Goal: Information Seeking & Learning: Learn about a topic

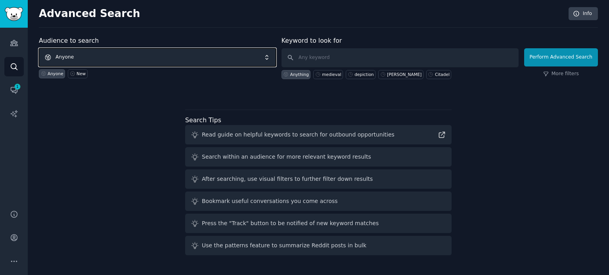
click at [150, 61] on span "Anyone" at bounding box center [157, 57] width 237 height 18
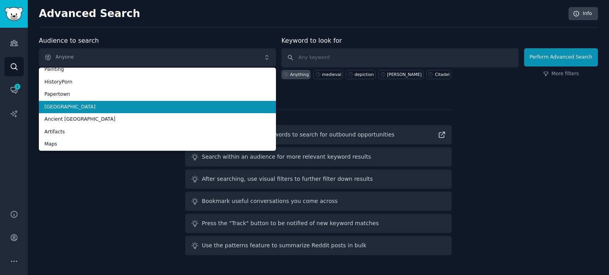
scroll to position [44, 0]
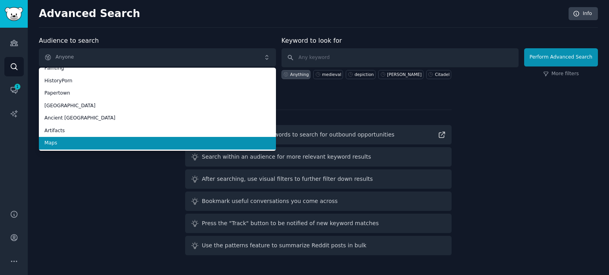
click at [124, 139] on li "Maps" at bounding box center [157, 143] width 237 height 13
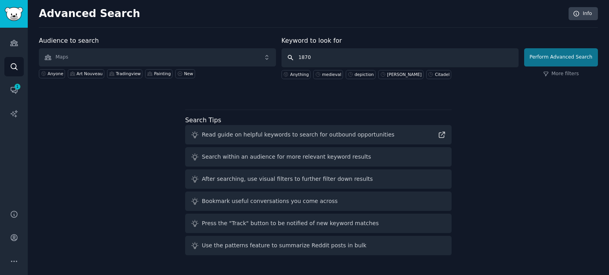
type input "1870"
click at [556, 57] on button "Perform Advanced Search" at bounding box center [561, 57] width 74 height 18
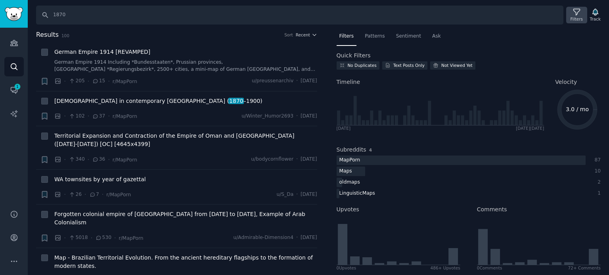
click at [575, 12] on icon at bounding box center [576, 12] width 8 height 8
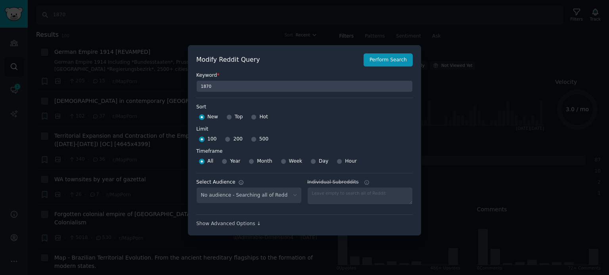
select select "f33d550f09"
click at [227, 118] on input "Top" at bounding box center [229, 117] width 6 height 6
radio input "true"
click at [251, 139] on input "500" at bounding box center [254, 140] width 6 height 6
radio input "true"
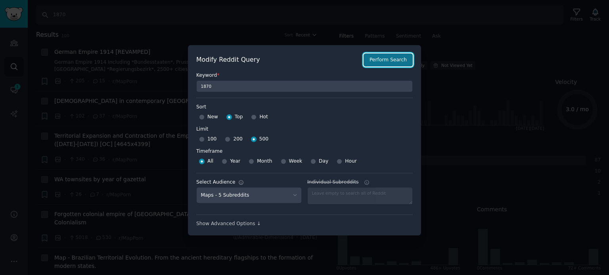
click at [394, 61] on button "Perform Search" at bounding box center [387, 59] width 49 height 13
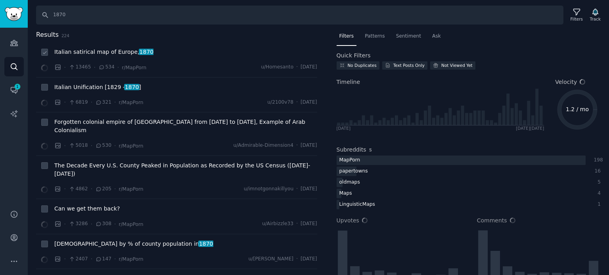
click at [96, 53] on span "Italian satirical map of Europe, 1870" at bounding box center [103, 52] width 99 height 8
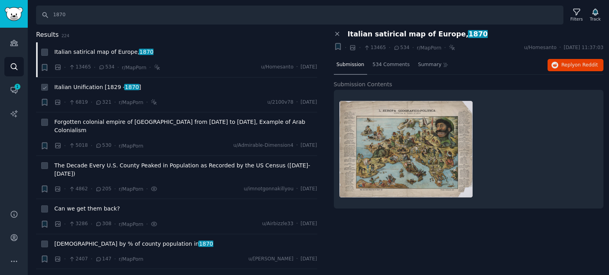
click at [82, 88] on span "Italian Unification [[DATE] - [DATE] ]" at bounding box center [97, 87] width 87 height 8
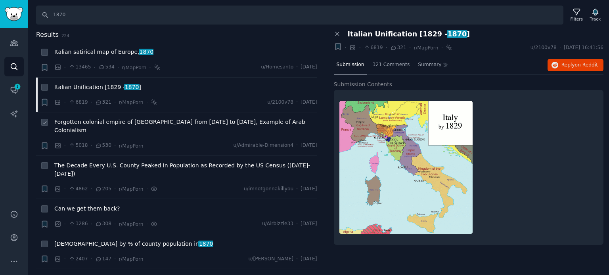
click at [136, 122] on span "Forgotten colonial empire of [GEOGRAPHIC_DATA] from [DATE] to [DATE], Example o…" at bounding box center [185, 126] width 263 height 17
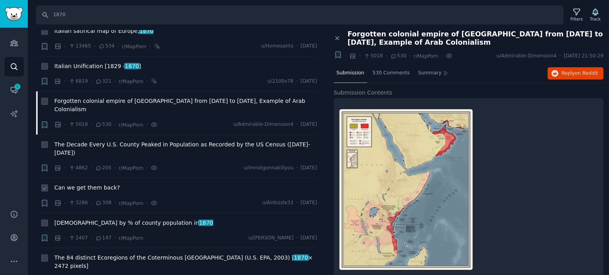
scroll to position [40, 0]
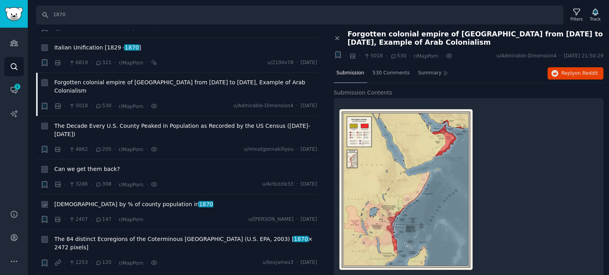
click at [93, 200] on span "[DEMOGRAPHIC_DATA] by % of county population in [DATE]" at bounding box center [133, 204] width 159 height 8
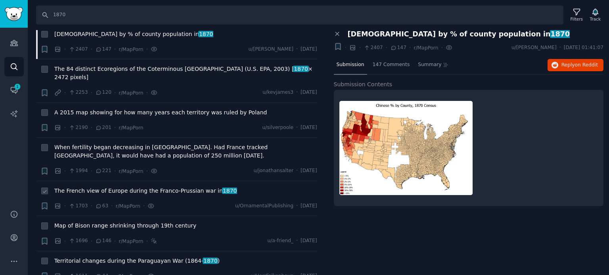
scroll to position [238, 0]
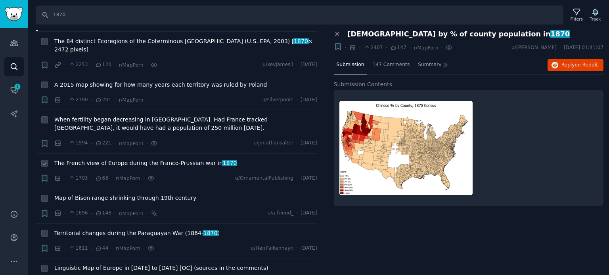
click at [97, 159] on span "The French view of Europe during the Franco-Prussian war in [DATE]" at bounding box center [145, 163] width 183 height 8
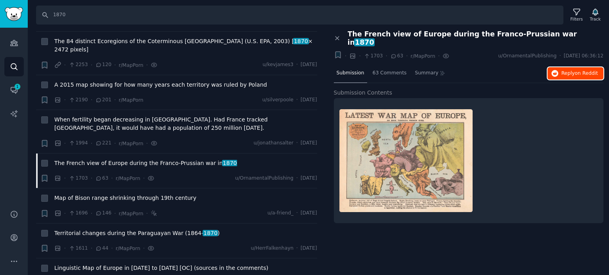
click at [564, 68] on button "Reply on Reddit" at bounding box center [575, 73] width 56 height 13
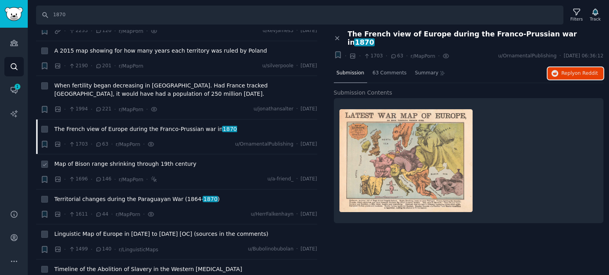
scroll to position [317, 0]
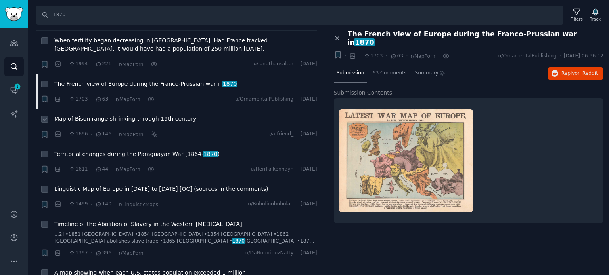
click at [109, 115] on div "Map of Bison range shrinking through 19th century" at bounding box center [185, 120] width 263 height 11
click at [111, 115] on span "Map of Bison range shrinking through 19th century" at bounding box center [125, 119] width 142 height 8
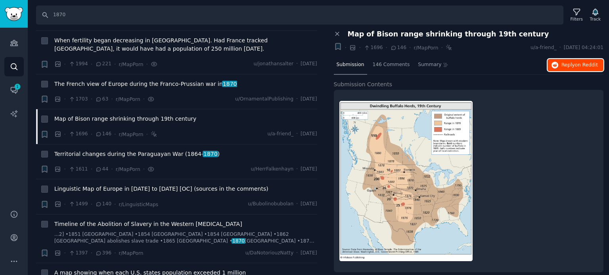
click at [555, 65] on icon "button" at bounding box center [554, 65] width 7 height 7
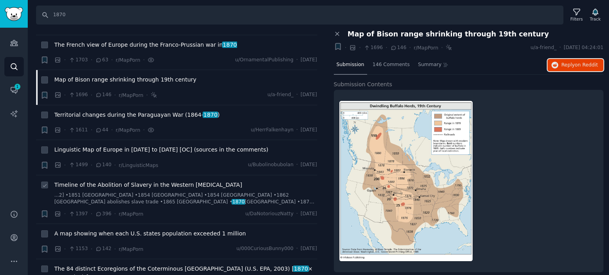
scroll to position [436, 0]
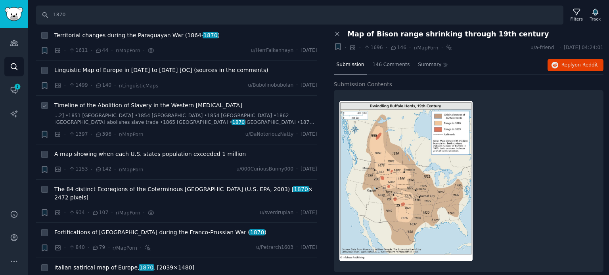
click at [120, 101] on span "Timeline of the Abolition of Slavery in the Western [MEDICAL_DATA]" at bounding box center [148, 105] width 188 height 8
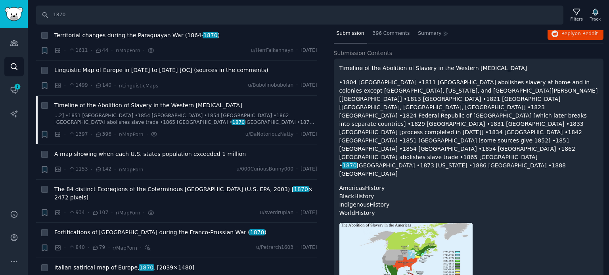
scroll to position [80, 0]
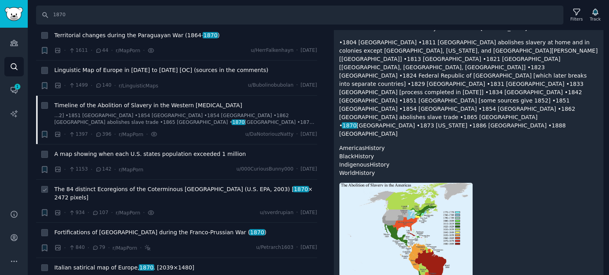
click at [93, 185] on span "The 84 distinct Ecoregions of the Coterminous [GEOGRAPHIC_DATA] (U.S. EPA, 2003…" at bounding box center [185, 193] width 263 height 17
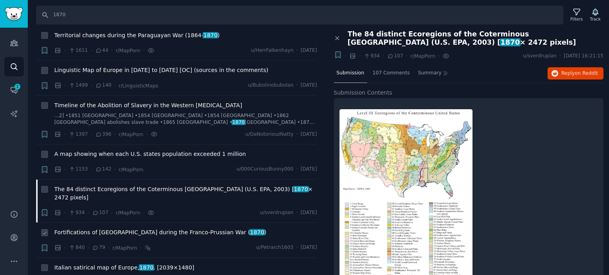
click at [90, 229] on span "Fortifications of [GEOGRAPHIC_DATA] during the Franco-Prussian War ( 1870 )" at bounding box center [160, 233] width 212 height 8
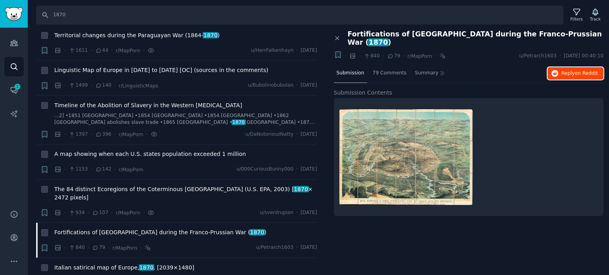
click at [578, 71] on span "on Reddit" at bounding box center [585, 74] width 23 height 6
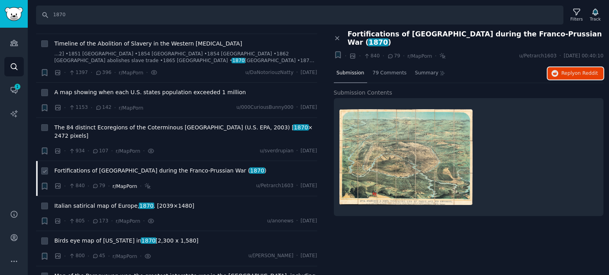
scroll to position [515, 0]
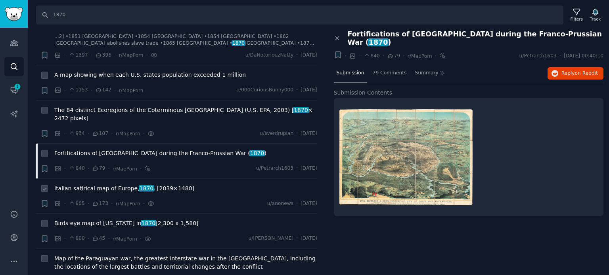
click at [115, 185] on span "Italian satirical map of Europe, 1870 . [2039×1480]" at bounding box center [124, 189] width 140 height 8
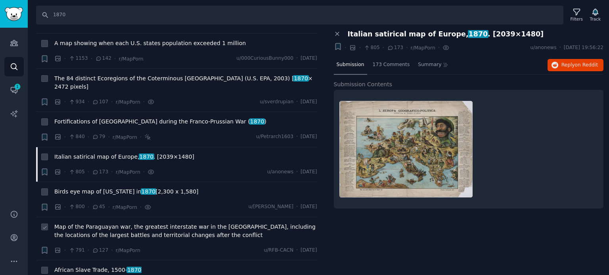
scroll to position [594, 0]
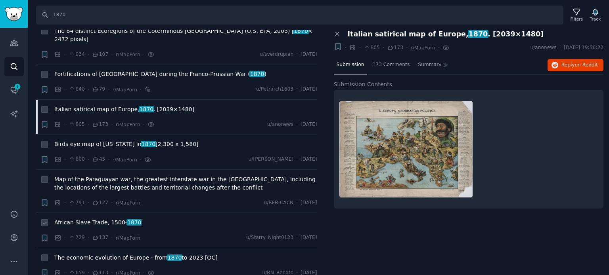
click at [93, 219] on span "African Slave Trade, [DATE]- [DATE]" at bounding box center [97, 223] width 87 height 8
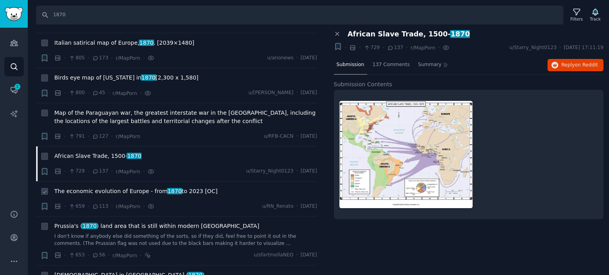
scroll to position [673, 0]
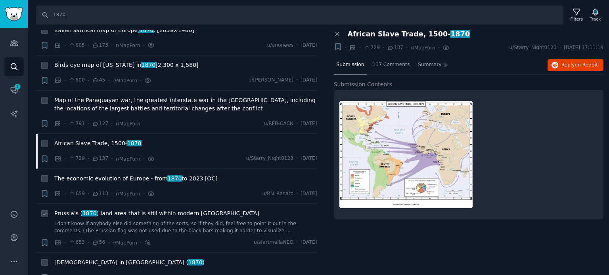
click at [113, 210] on span "Prussia's ( 1870 ) land area that is still within modern [GEOGRAPHIC_DATA]" at bounding box center [156, 214] width 205 height 8
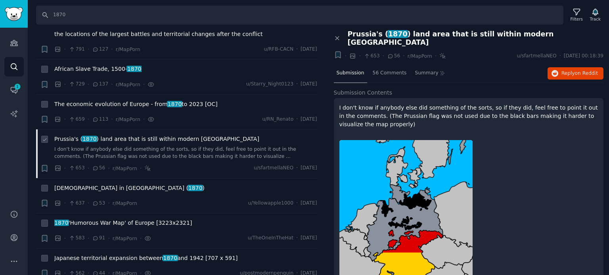
scroll to position [753, 0]
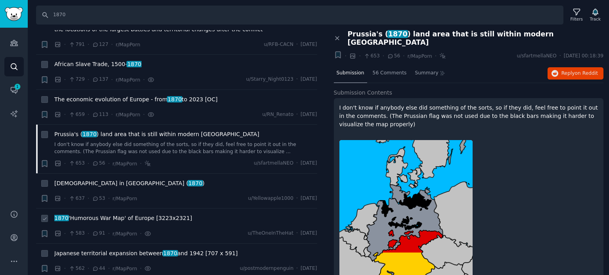
click at [102, 214] on span "1870 'Humorous War Map' of Europe [3223x2321]" at bounding box center [122, 218] width 137 height 8
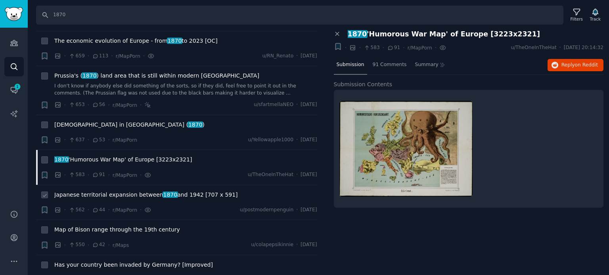
scroll to position [832, 0]
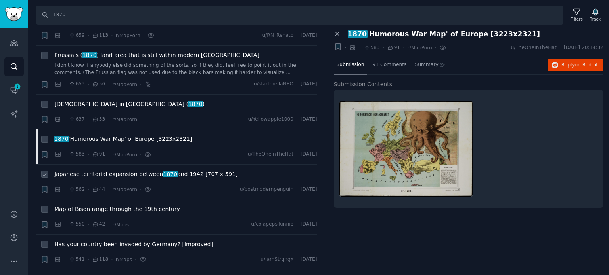
click at [99, 170] on span "Japanese territorial expansion between 1870 and 1942 [707 x 591]" at bounding box center [145, 174] width 183 height 8
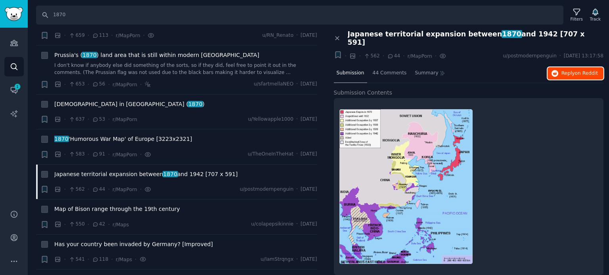
click at [560, 67] on button "Reply on Reddit" at bounding box center [575, 73] width 56 height 13
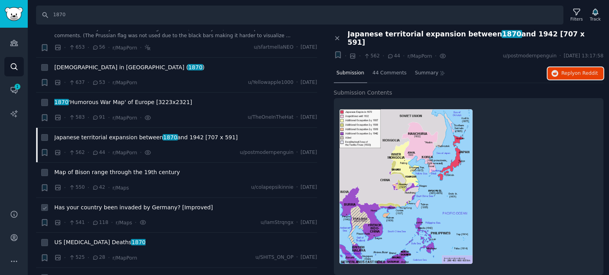
scroll to position [911, 0]
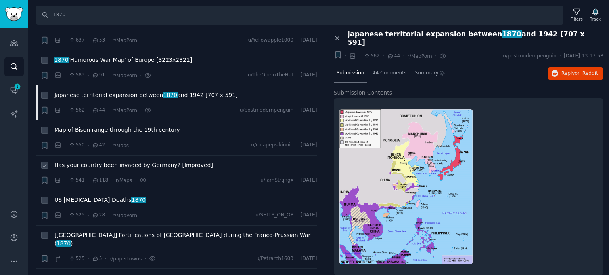
click at [101, 161] on span "Has your country been invaded by Germany? [Improved]" at bounding box center [133, 165] width 158 height 8
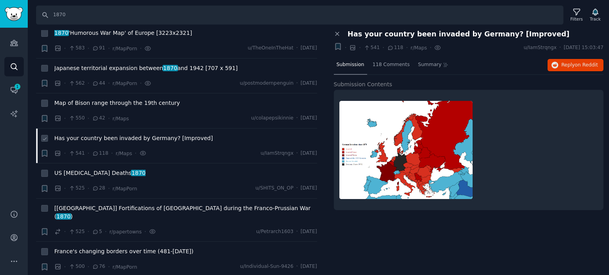
scroll to position [951, 0]
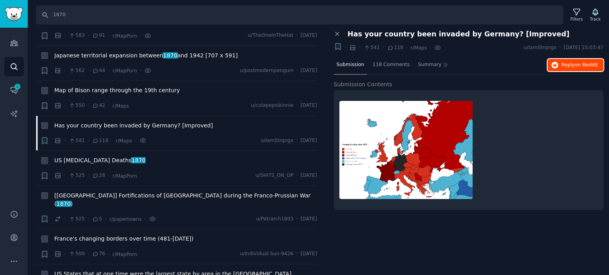
click at [559, 60] on button "Reply on Reddit" at bounding box center [575, 65] width 56 height 13
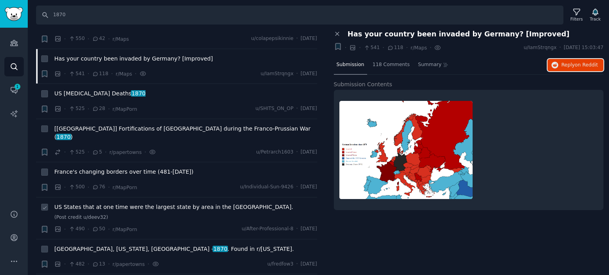
scroll to position [1030, 0]
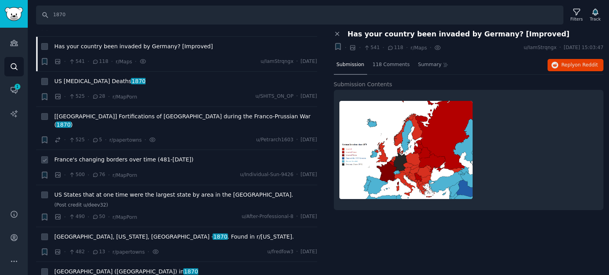
click at [122, 156] on span "France's changing borders over time (481-[DATE])" at bounding box center [123, 160] width 139 height 8
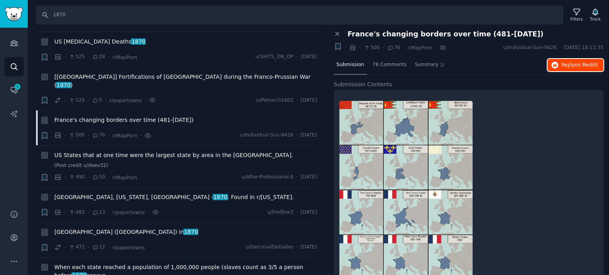
click at [564, 68] on button "Reply on Reddit" at bounding box center [575, 65] width 56 height 13
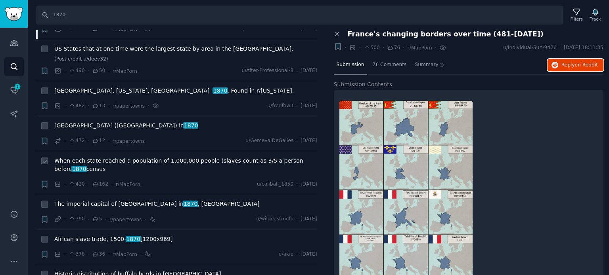
scroll to position [1189, 0]
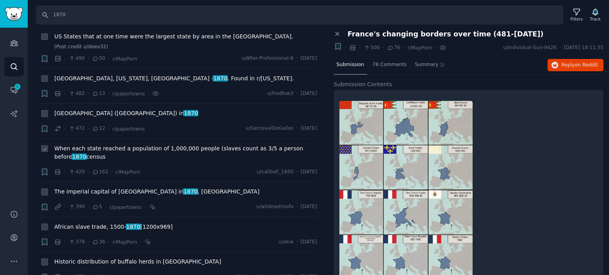
click at [113, 145] on span "When each state reached a population of 1,000,000 people (slaves count as 3/5 a…" at bounding box center [185, 153] width 263 height 17
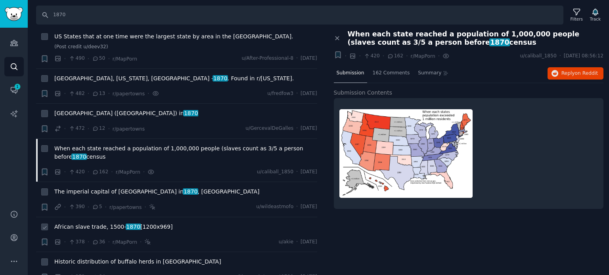
click at [108, 223] on span "African slave trade, [DATE]- [DATE] [1200x969]" at bounding box center [113, 227] width 118 height 8
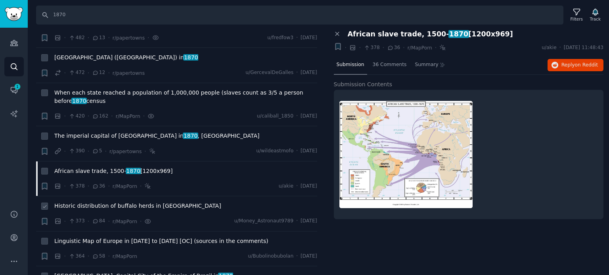
scroll to position [1268, 0]
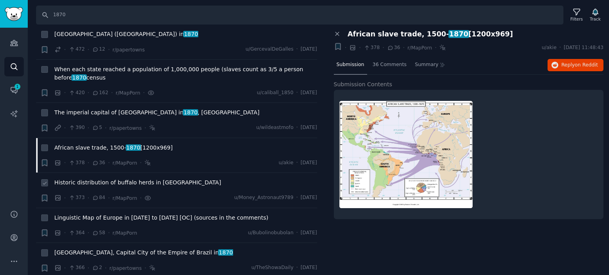
click at [120, 179] on span "Historic distribution of buffalo herds in [GEOGRAPHIC_DATA]" at bounding box center [137, 183] width 167 height 8
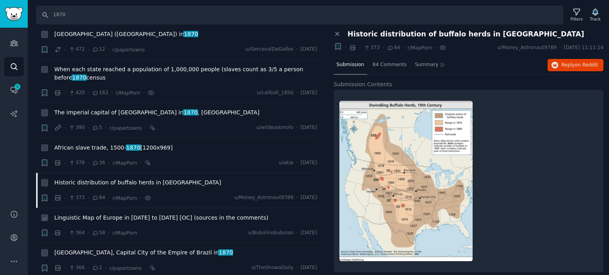
click at [117, 214] on span "Linguistic Map of Europe in [DATE] to [DATE] [OC] (sources in the comments)" at bounding box center [161, 218] width 214 height 8
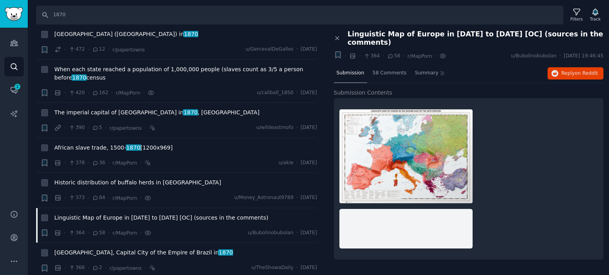
scroll to position [1347, 0]
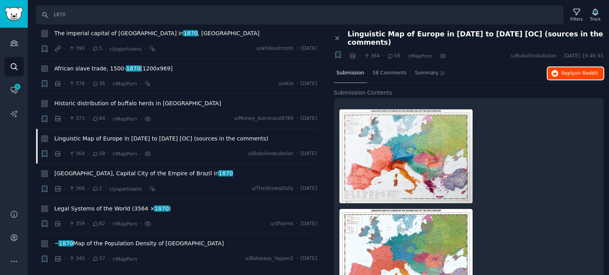
click at [576, 71] on span "on Reddit" at bounding box center [585, 74] width 23 height 6
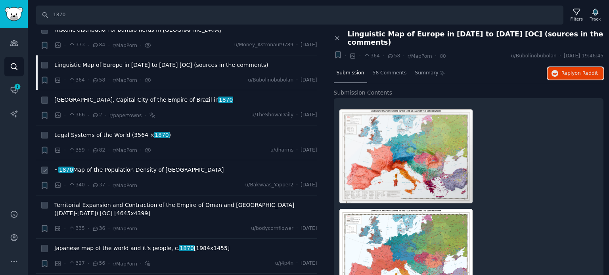
scroll to position [1426, 0]
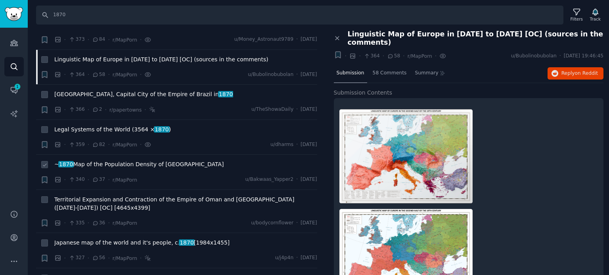
click at [102, 160] on span "~ 1870 Map of the Population Density of [GEOGRAPHIC_DATA]" at bounding box center [139, 164] width 170 height 8
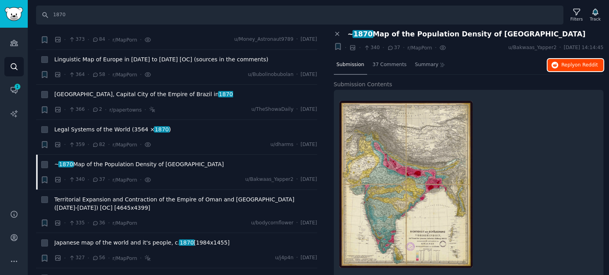
click at [561, 68] on span "Reply on Reddit" at bounding box center [579, 65] width 36 height 7
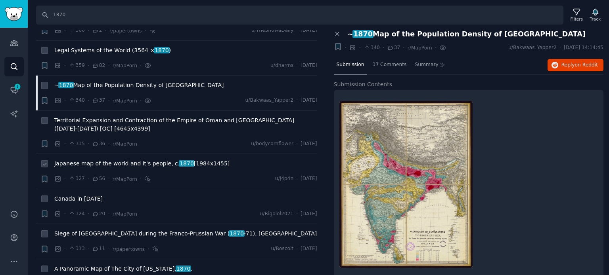
click at [95, 160] on span "Japanese map of the world and it's people, c. [DATE] [1984x1455]" at bounding box center [141, 164] width 175 height 8
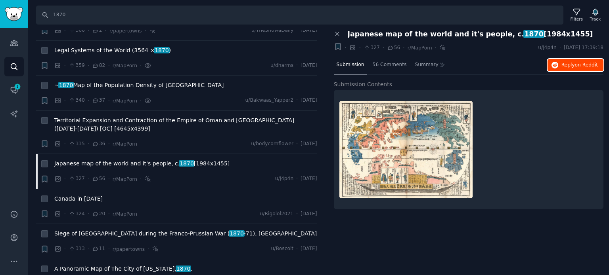
click at [563, 67] on span "Reply on Reddit" at bounding box center [579, 65] width 36 height 7
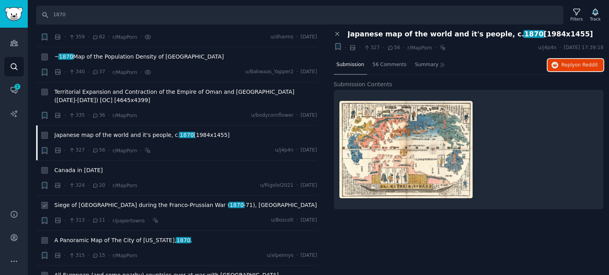
scroll to position [1545, 0]
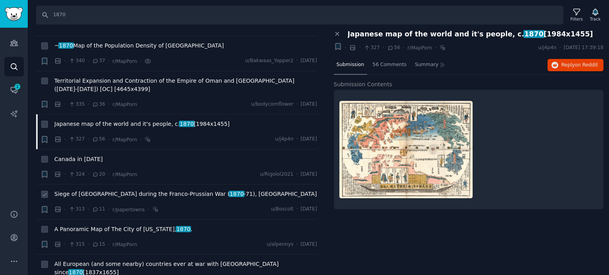
click at [78, 190] on span "Siege of [GEOGRAPHIC_DATA] during the Franco-Prussian War ( 1870 -71), [GEOGRAP…" at bounding box center [185, 194] width 262 height 8
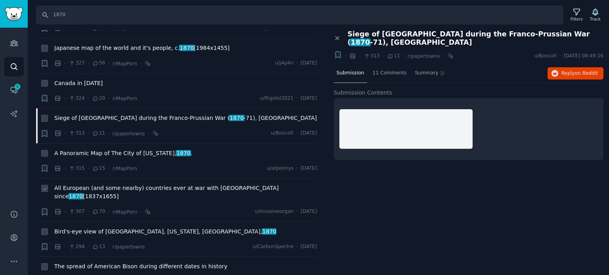
scroll to position [1624, 0]
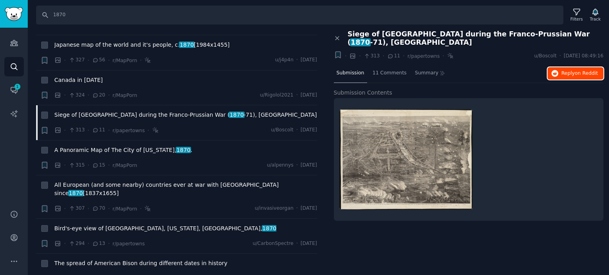
click at [557, 70] on icon "button" at bounding box center [554, 73] width 7 height 7
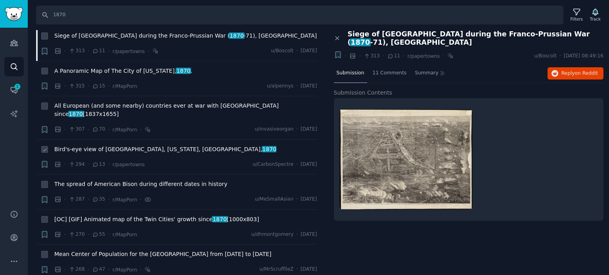
click at [105, 145] on span "Bird's-eye view of [GEOGRAPHIC_DATA], [US_STATE], [GEOGRAPHIC_DATA], 1870" at bounding box center [165, 149] width 222 height 8
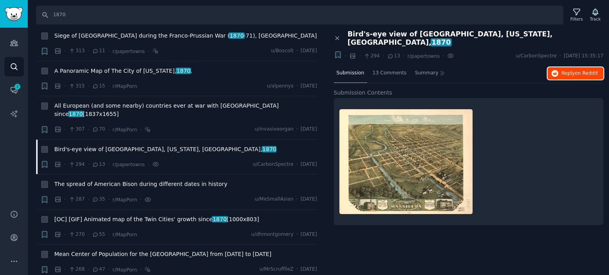
click at [566, 70] on span "Reply on Reddit" at bounding box center [579, 73] width 36 height 7
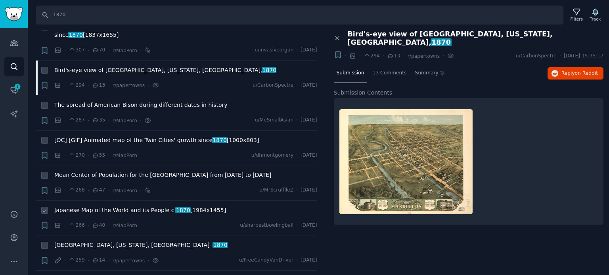
click at [105, 206] on span "Japanese Map of the World and its People c. [DATE] [1984x1455]" at bounding box center [140, 210] width 172 height 8
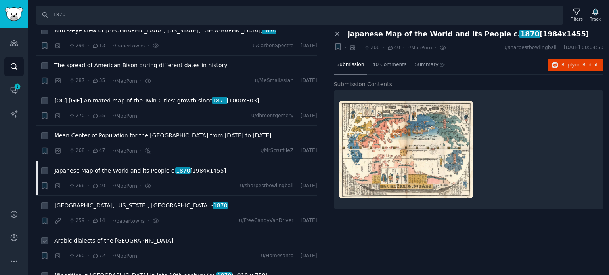
scroll to position [1862, 0]
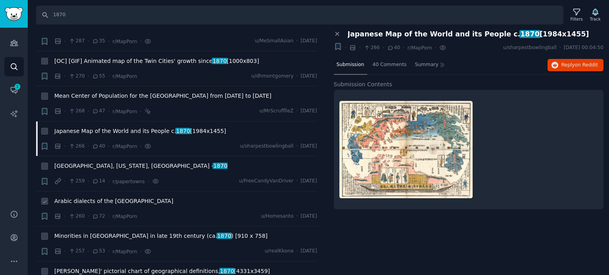
click at [80, 197] on span "Arabic dialects of the [GEOGRAPHIC_DATA]" at bounding box center [113, 201] width 119 height 8
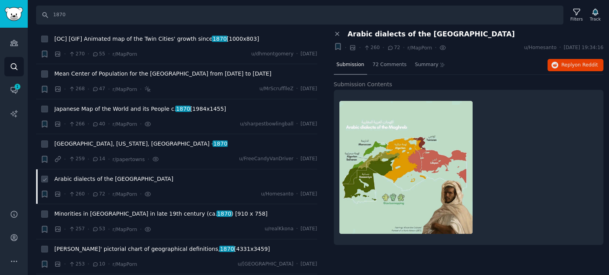
scroll to position [1902, 0]
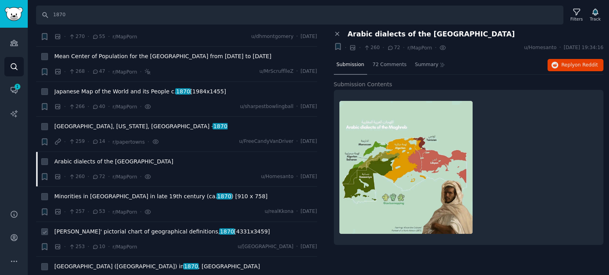
click at [79, 228] on span "[PERSON_NAME]' pictorial chart of geographical definitions, 1870 [4331x3459]" at bounding box center [162, 232] width 216 height 8
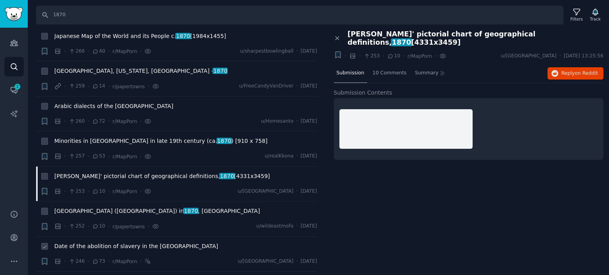
scroll to position [1981, 0]
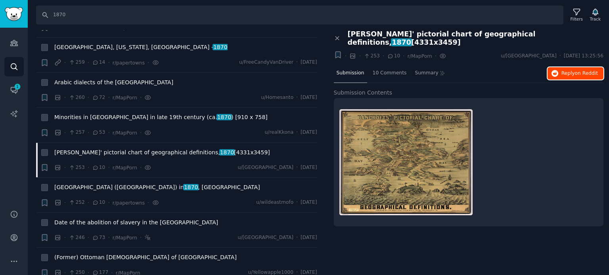
click at [575, 70] on span "Reply on Reddit" at bounding box center [579, 73] width 36 height 7
click at [89, 254] on span "(Former) Ottoman [DEMOGRAPHIC_DATA] of [GEOGRAPHIC_DATA]" at bounding box center [145, 258] width 182 height 8
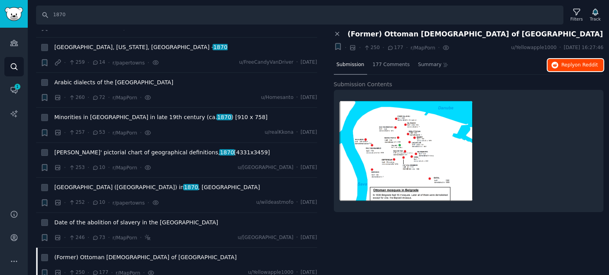
click at [578, 62] on span "on Reddit" at bounding box center [585, 65] width 23 height 6
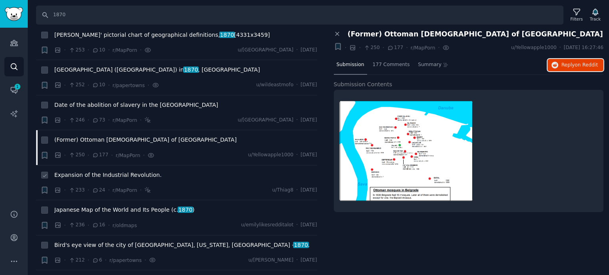
scroll to position [2100, 0]
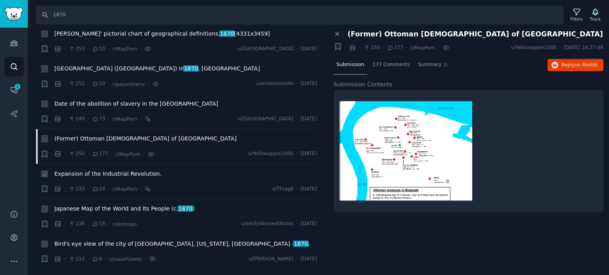
click at [117, 170] on span "Expansion of the Industrial Revolution." at bounding box center [107, 174] width 107 height 8
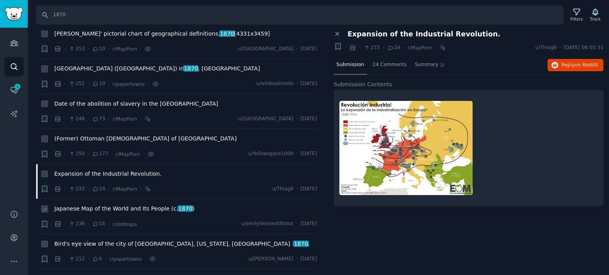
click at [97, 205] on span "Japanese Map of the World and Its People (c. [DATE] )" at bounding box center [124, 209] width 140 height 8
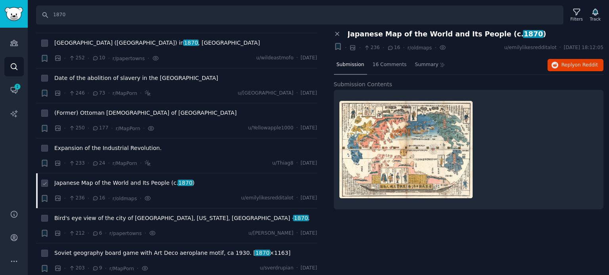
scroll to position [2139, 0]
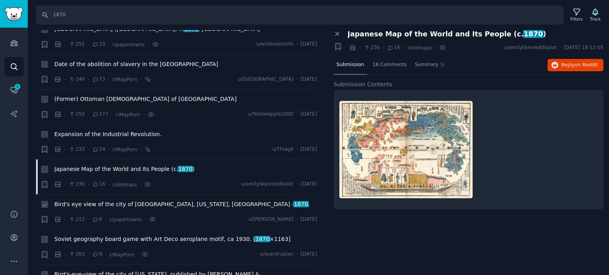
click at [97, 200] on span "Bird's eye view of the city of [GEOGRAPHIC_DATA], [US_STATE], [GEOGRAPHIC_DATA]…" at bounding box center [181, 204] width 255 height 8
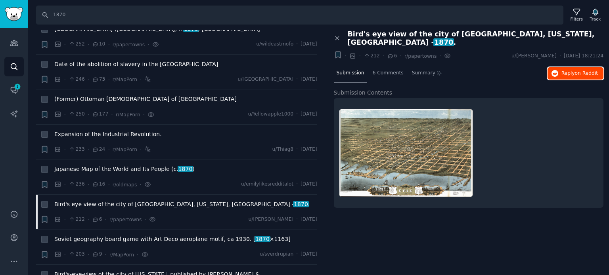
click at [569, 70] on span "Reply on Reddit" at bounding box center [579, 73] width 36 height 7
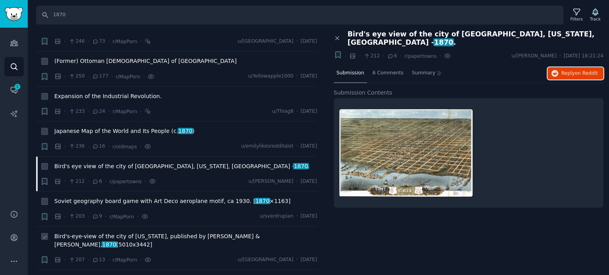
scroll to position [2219, 0]
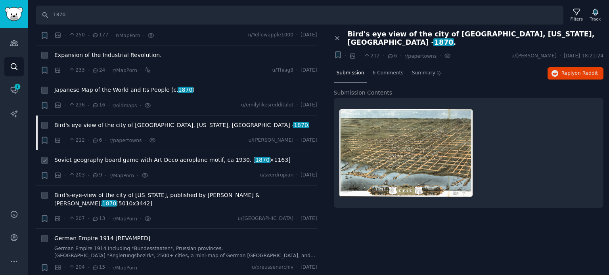
click at [103, 156] on span "Soviet geography board game with Art Deco aeroplane motif, ca 1930. [ 1870 ×116…" at bounding box center [172, 160] width 236 height 8
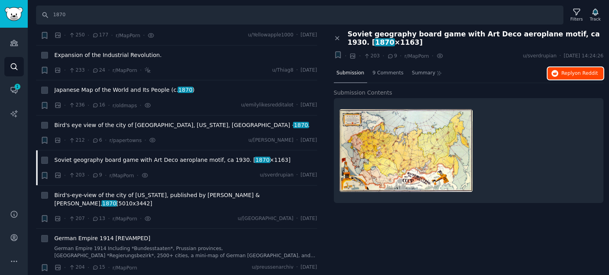
click at [584, 74] on span "on Reddit" at bounding box center [585, 74] width 23 height 6
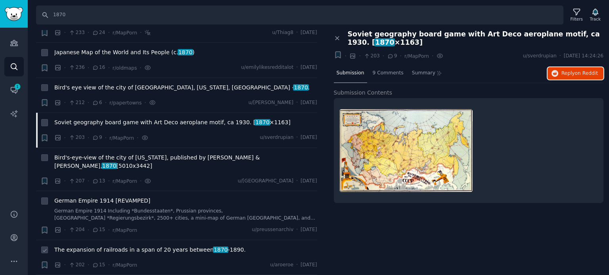
scroll to position [2298, 0]
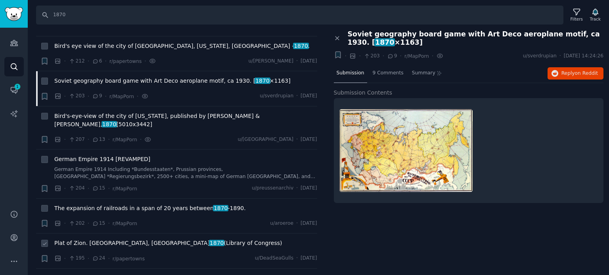
click at [97, 239] on span "Plat of Zion. [GEOGRAPHIC_DATA], UT 1870 (Library of Congress)" at bounding box center [168, 243] width 228 height 8
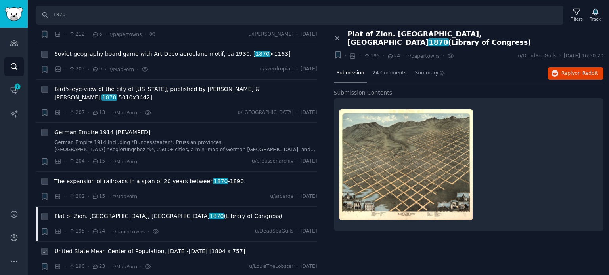
scroll to position [2337, 0]
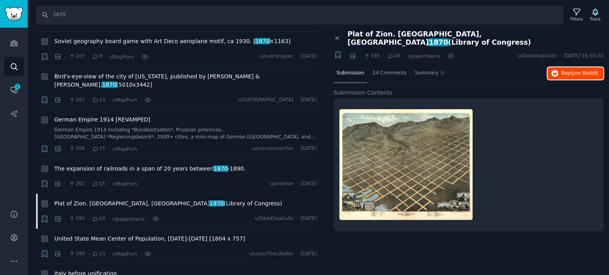
click at [579, 71] on span "on Reddit" at bounding box center [585, 74] width 23 height 6
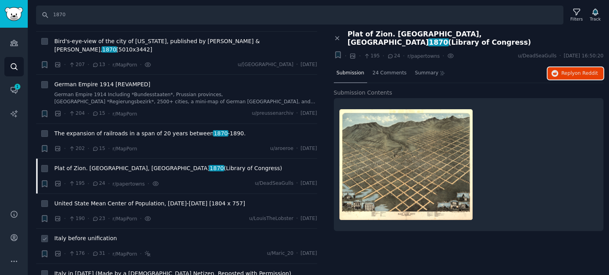
scroll to position [2417, 0]
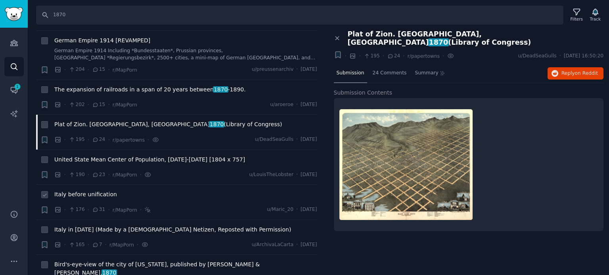
click at [89, 191] on span "Italy before unification" at bounding box center [85, 195] width 63 height 8
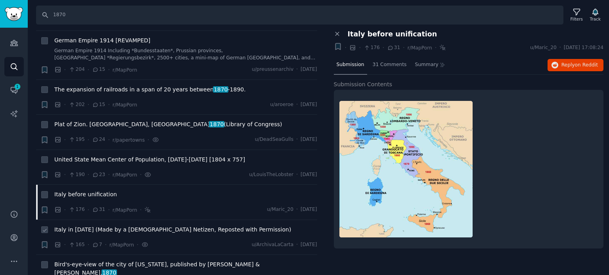
click at [114, 226] on span "Italy in [DATE] (Made by a [DEMOGRAPHIC_DATA] Netizen, Reposted with Permission)" at bounding box center [172, 230] width 237 height 8
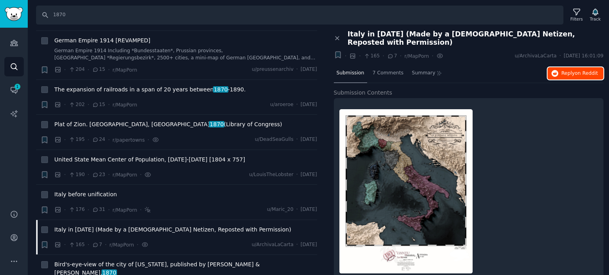
click at [566, 70] on span "Reply on Reddit" at bounding box center [579, 73] width 36 height 7
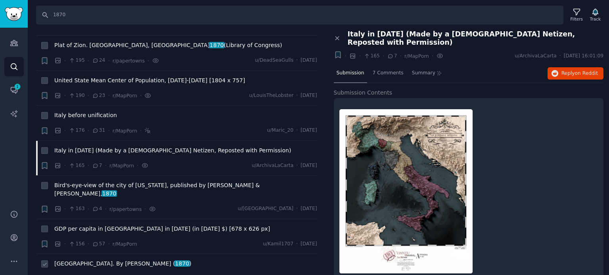
click at [103, 260] on span "[GEOGRAPHIC_DATA]. By [PERSON_NAME] ( 1870 )" at bounding box center [122, 264] width 137 height 8
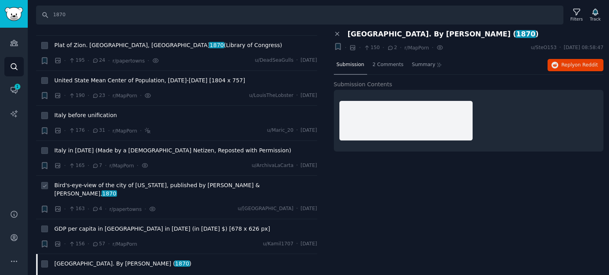
scroll to position [2535, 0]
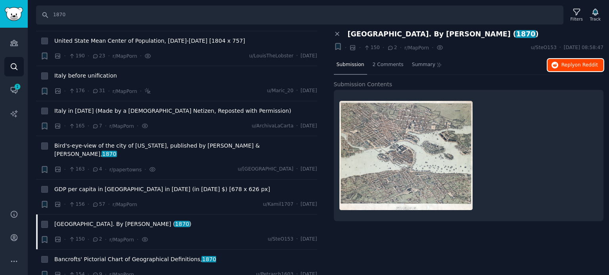
click at [569, 67] on span "Reply on Reddit" at bounding box center [579, 65] width 36 height 7
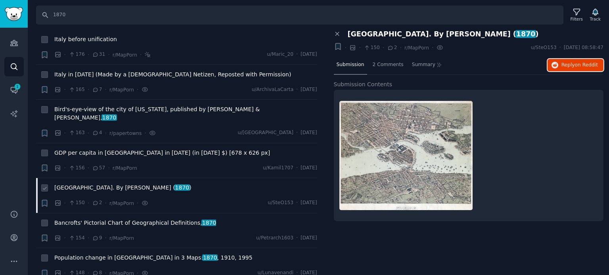
scroll to position [2575, 0]
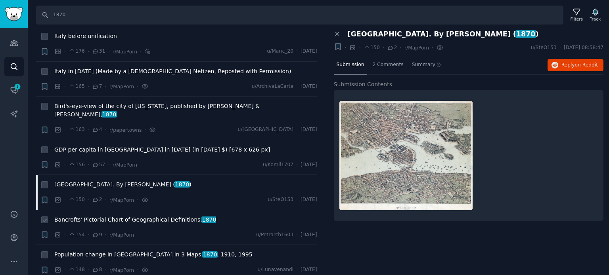
click at [111, 216] on span "Bancrofts' Pictorial Chart of Geographical Definitions, 1870" at bounding box center [135, 220] width 162 height 8
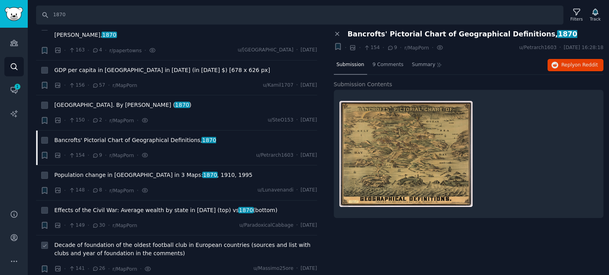
scroll to position [2694, 0]
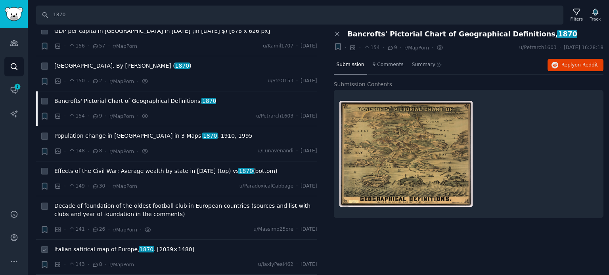
click at [92, 246] on span "Italian satirical map of Europe, 1870 . [2039×1480]" at bounding box center [124, 250] width 140 height 8
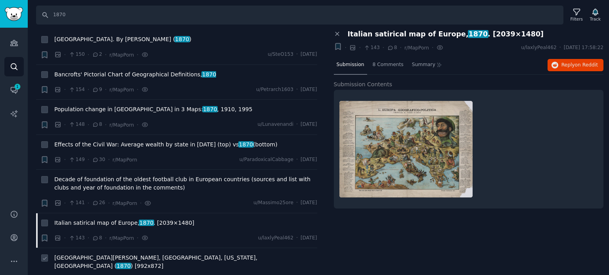
scroll to position [2734, 0]
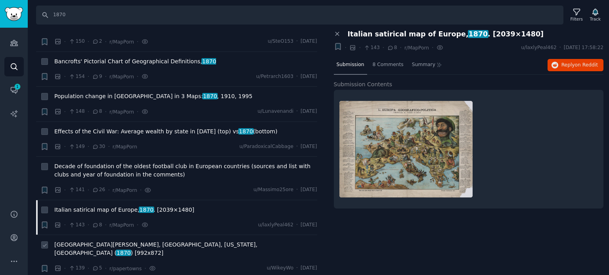
click at [132, 241] on span "[GEOGRAPHIC_DATA][PERSON_NAME], [GEOGRAPHIC_DATA], [US_STATE], [GEOGRAPHIC_DATA…" at bounding box center [185, 249] width 263 height 17
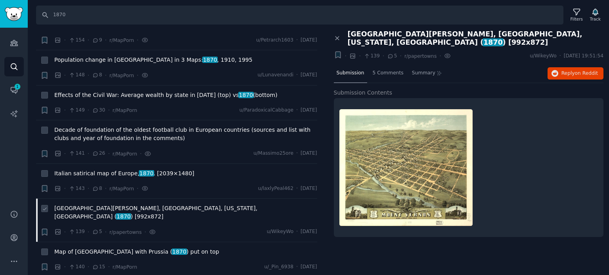
scroll to position [2852, 0]
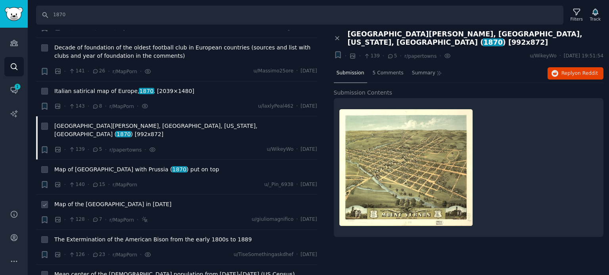
click at [97, 200] on span "Map of the [GEOGRAPHIC_DATA] in [DATE]" at bounding box center [112, 204] width 117 height 8
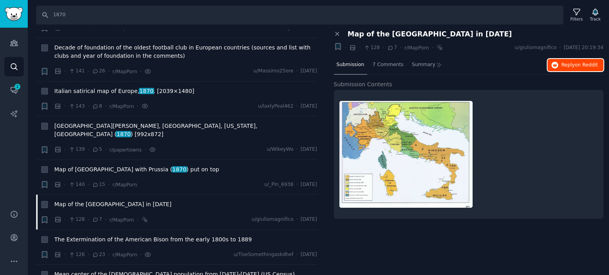
click at [561, 61] on button "Reply on Reddit" at bounding box center [575, 65] width 56 height 13
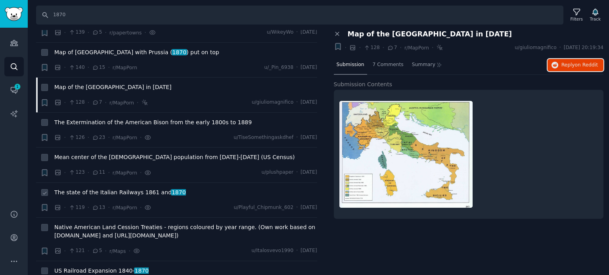
scroll to position [2971, 0]
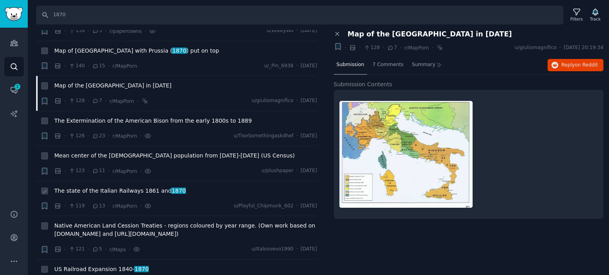
click at [101, 187] on span "The state of the Italian Railways 1861 and 1870" at bounding box center [120, 191] width 132 height 8
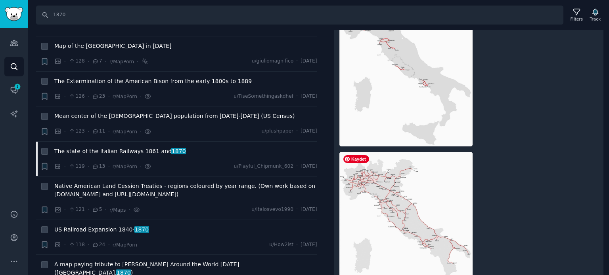
scroll to position [158, 0]
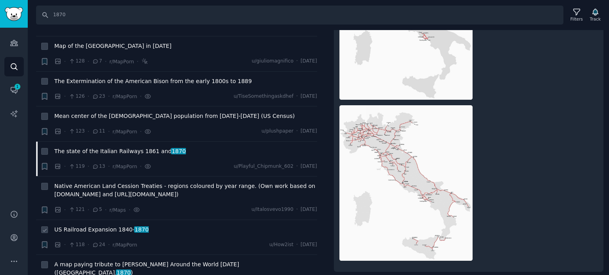
click at [109, 226] on span "US Railroad Expansion [DATE]- [DATE]" at bounding box center [101, 230] width 94 height 8
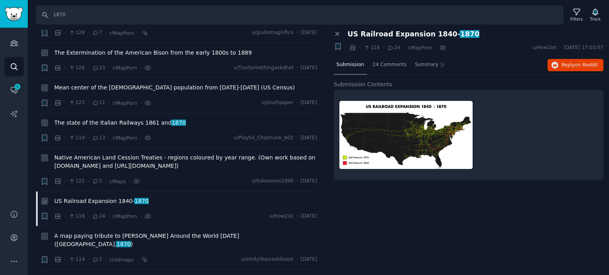
scroll to position [3050, 0]
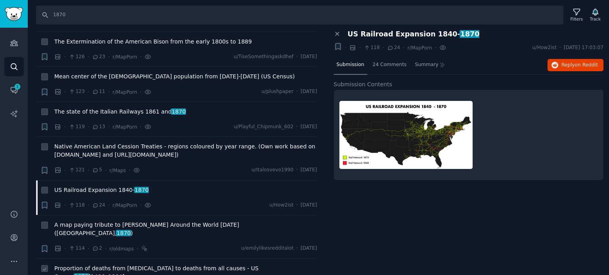
click at [105, 265] on span "Proportion of deaths from [MEDICAL_DATA] to deaths from all causes - US Census …" at bounding box center [185, 273] width 263 height 17
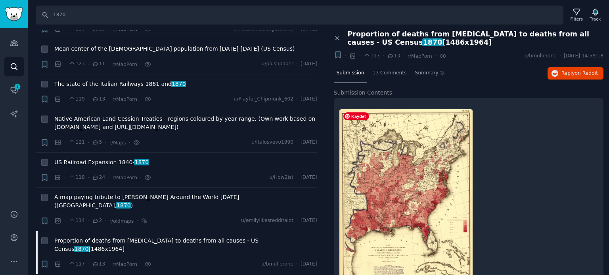
scroll to position [3090, 0]
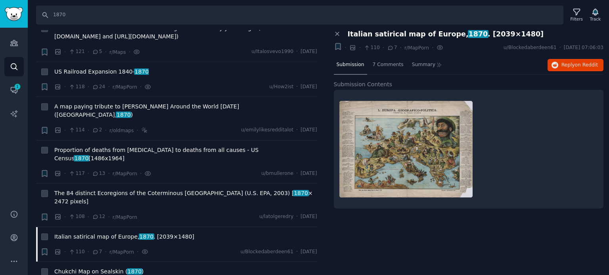
scroll to position [3169, 0]
click at [90, 267] on span "Chukchi Map on Sealskin ( 1870 )" at bounding box center [99, 271] width 90 height 8
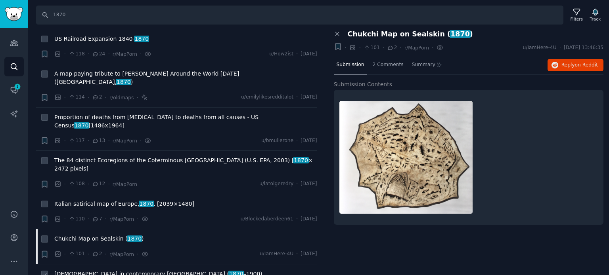
scroll to position [3249, 0]
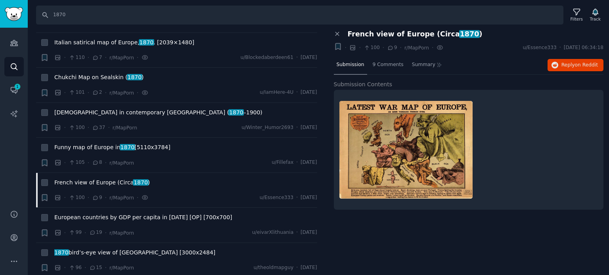
scroll to position [3367, 0]
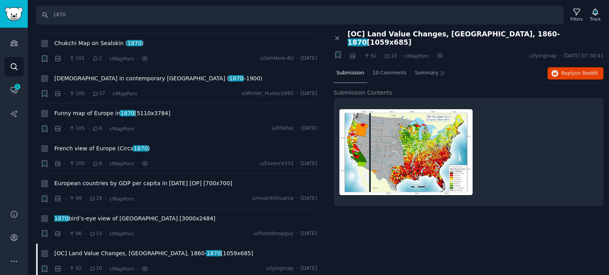
scroll to position [3447, 0]
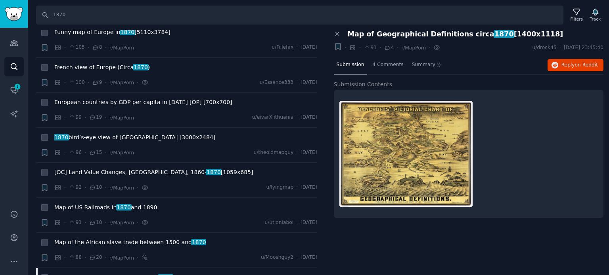
scroll to position [3566, 0]
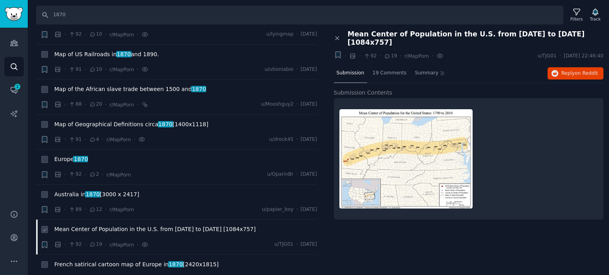
scroll to position [3645, 0]
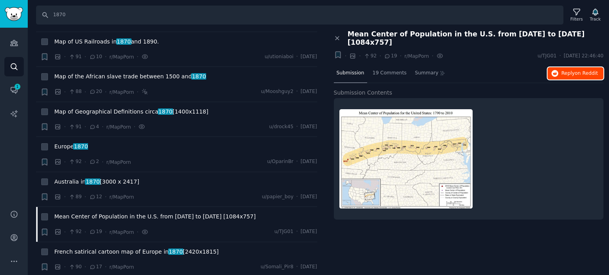
click at [562, 70] on span "Reply on Reddit" at bounding box center [579, 73] width 36 height 7
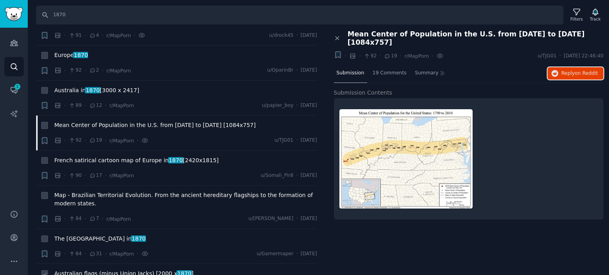
scroll to position [3803, 0]
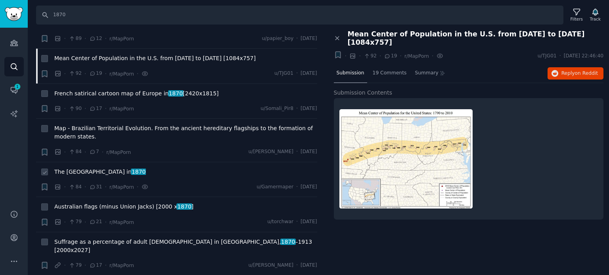
click at [104, 168] on span "The Kingdom of Bavaria in [DATE]" at bounding box center [100, 172] width 92 height 8
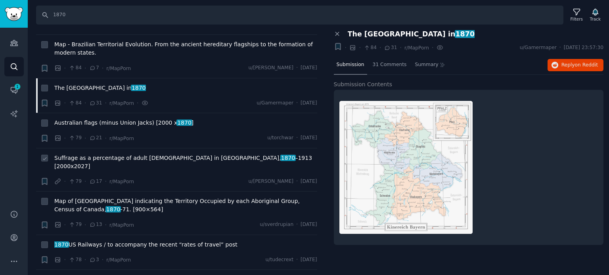
scroll to position [3922, 0]
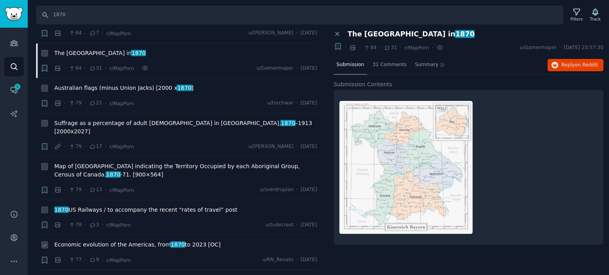
click at [119, 241] on span "Economic evolution of the Americas, from [DATE] to [DATE] [OC]" at bounding box center [137, 245] width 166 height 8
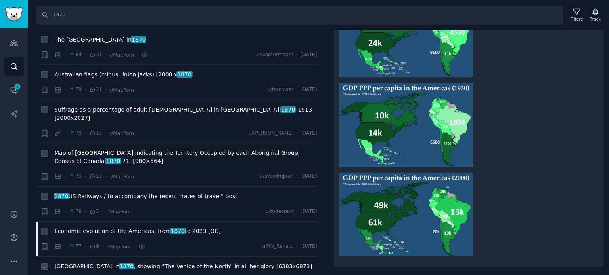
scroll to position [3962, 0]
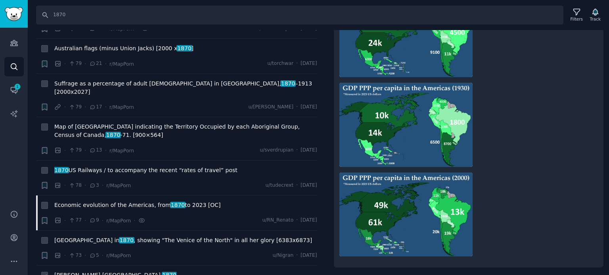
click at [96, 271] on span "[PERSON_NAME] [GEOGRAPHIC_DATA], 1870" at bounding box center [115, 275] width 122 height 8
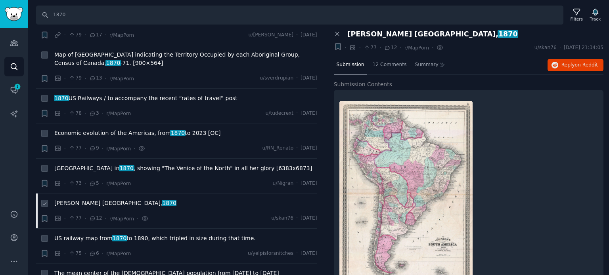
scroll to position [4041, 0]
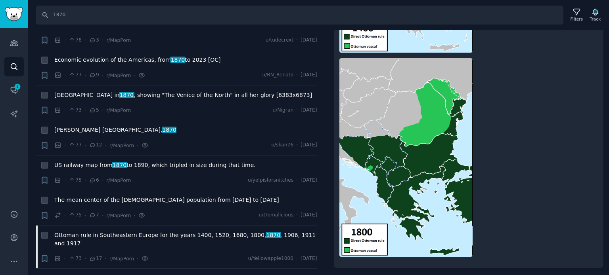
scroll to position [4160, 0]
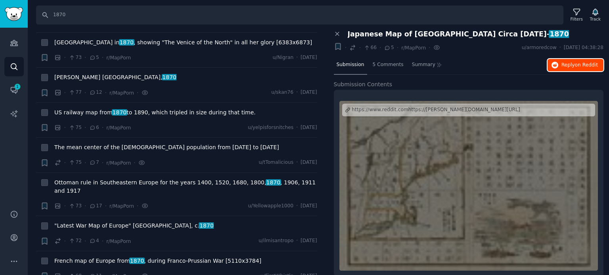
click at [565, 62] on span "Reply on Reddit" at bounding box center [579, 65] width 36 height 7
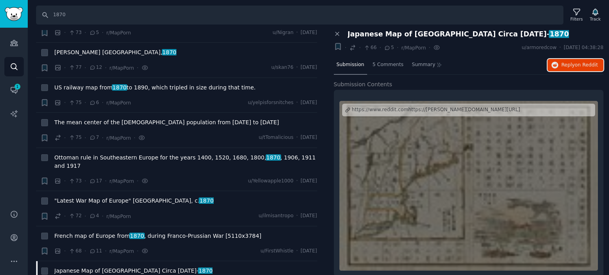
scroll to position [4239, 0]
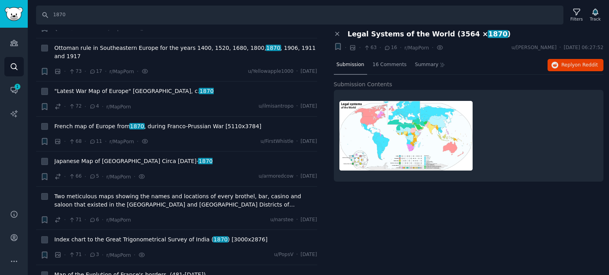
scroll to position [4318, 0]
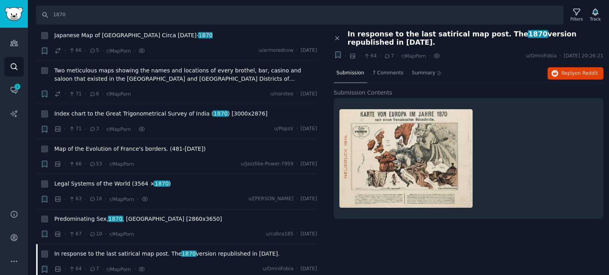
scroll to position [4437, 0]
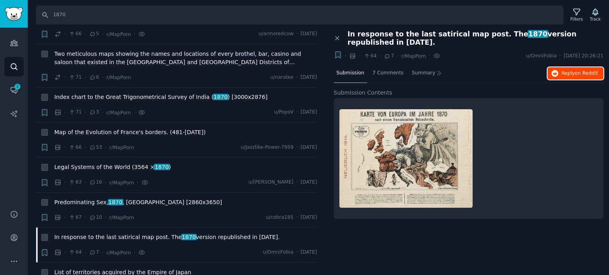
click at [563, 70] on span "Reply on Reddit" at bounding box center [579, 73] width 36 height 7
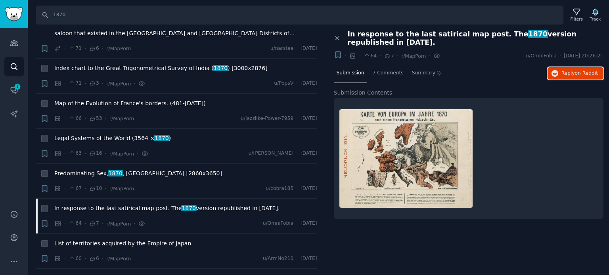
scroll to position [4556, 0]
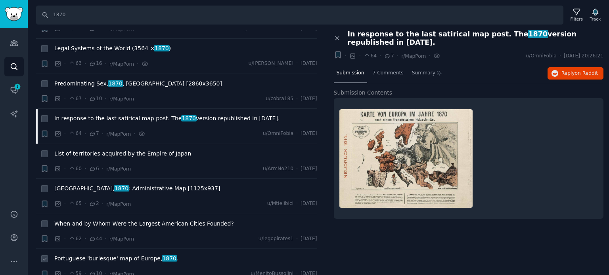
click at [86, 255] on span "Portuguese 'burlesque' map of Europe, 1870 ." at bounding box center [116, 259] width 124 height 8
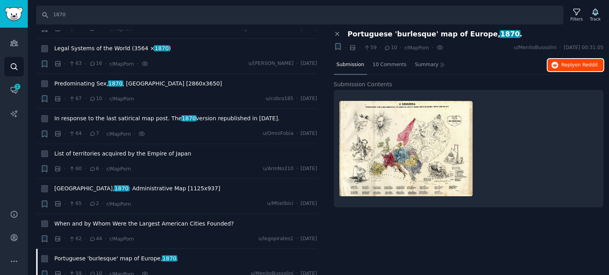
click at [583, 63] on span "on Reddit" at bounding box center [585, 65] width 23 height 6
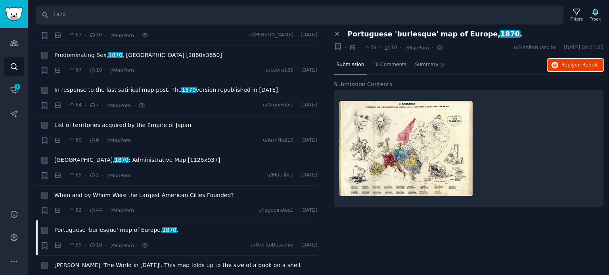
scroll to position [4596, 0]
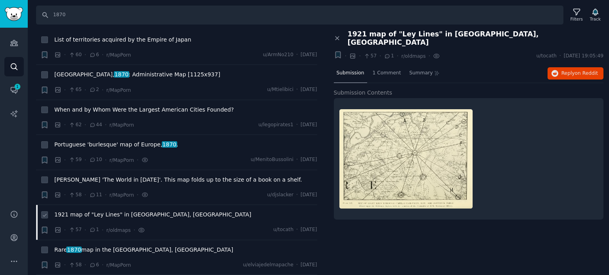
scroll to position [4675, 0]
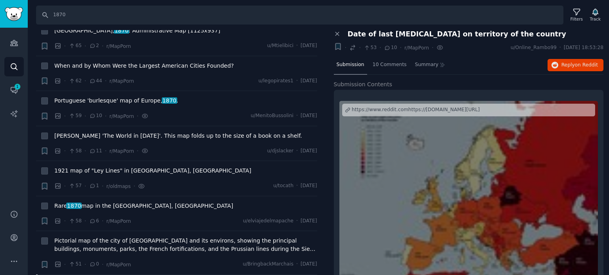
scroll to position [4714, 0]
click at [566, 67] on span "Reply on Reddit" at bounding box center [579, 65] width 36 height 7
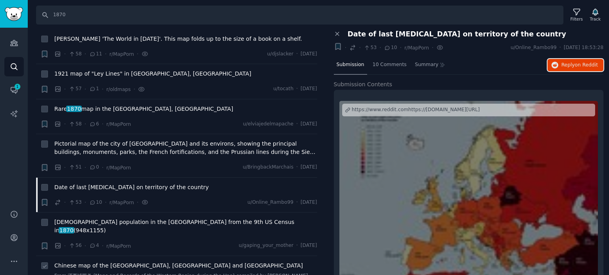
scroll to position [4833, 0]
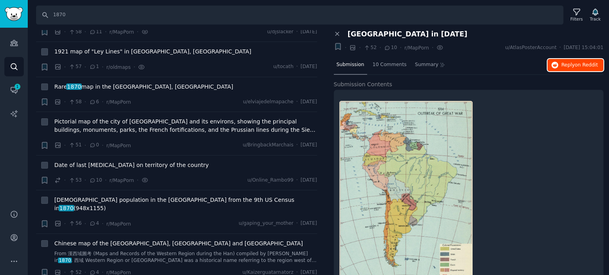
click at [566, 65] on span "Reply on Reddit" at bounding box center [579, 65] width 36 height 7
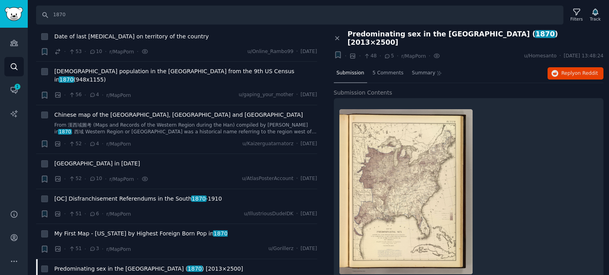
scroll to position [4992, 0]
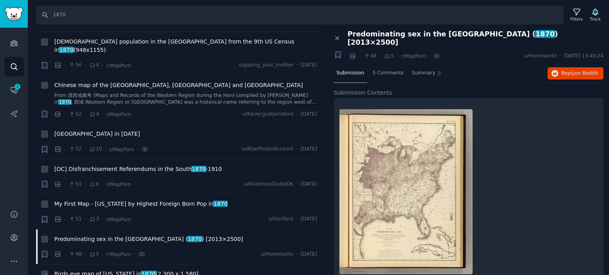
click at [112, 270] on span "Birds eye map of [US_STATE] in [DATE] [2,300 x 1,580]" at bounding box center [126, 274] width 144 height 8
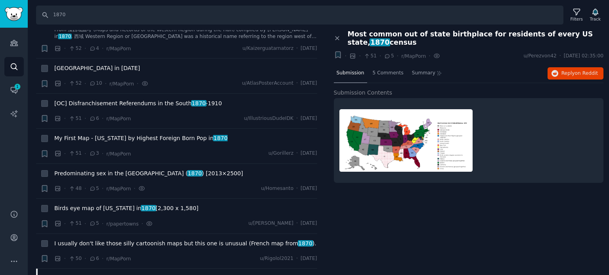
scroll to position [5071, 0]
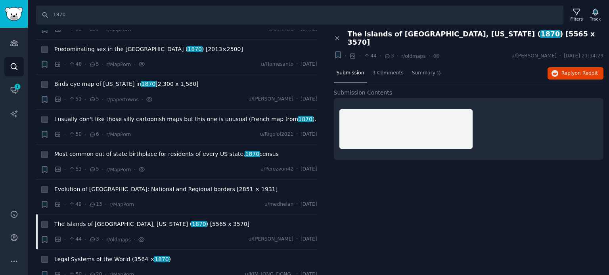
scroll to position [5190, 0]
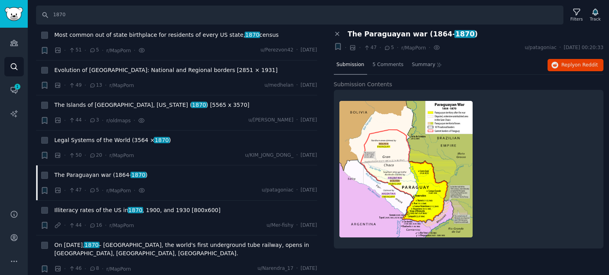
scroll to position [5309, 0]
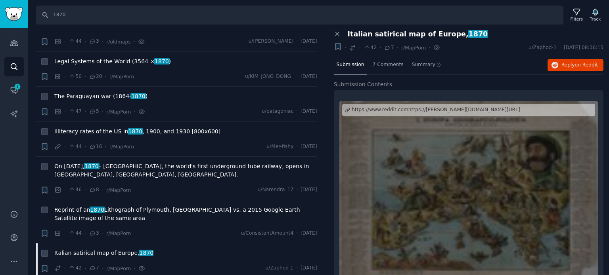
scroll to position [5388, 0]
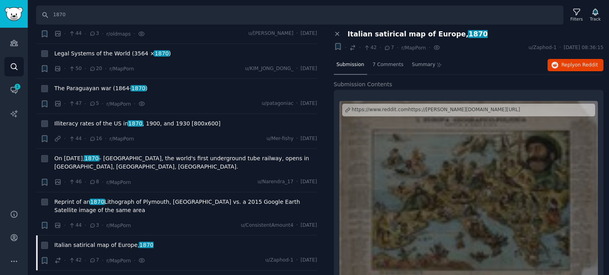
click at [112, 275] on span "1870" at bounding box center [119, 280] width 15 height 6
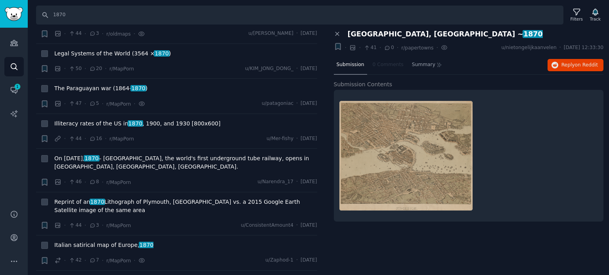
scroll to position [5427, 0]
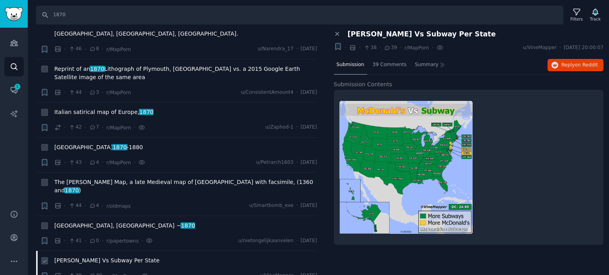
scroll to position [5546, 0]
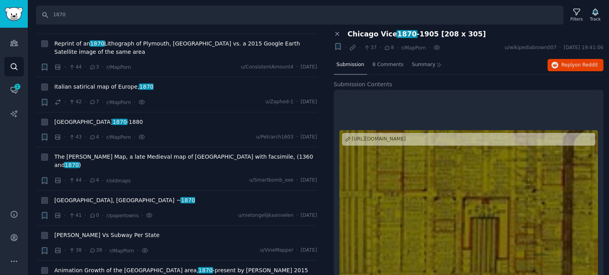
scroll to position [5586, 0]
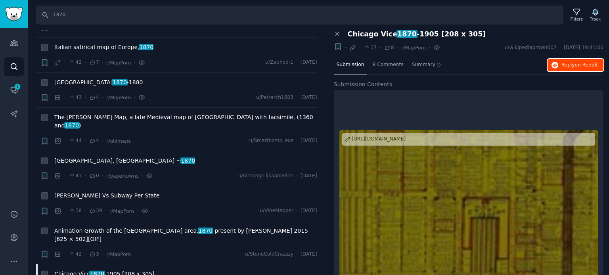
click at [573, 65] on span "Reply on Reddit" at bounding box center [579, 65] width 36 height 7
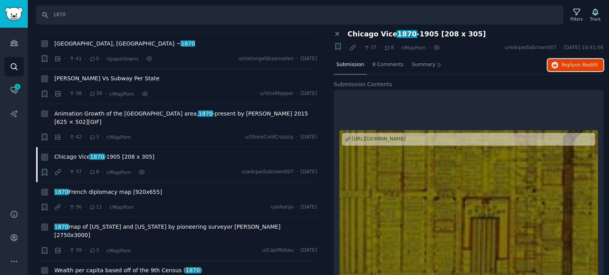
scroll to position [5705, 0]
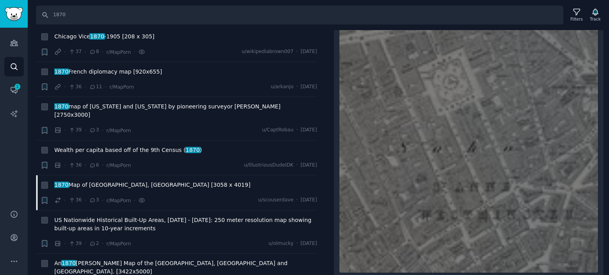
scroll to position [5863, 0]
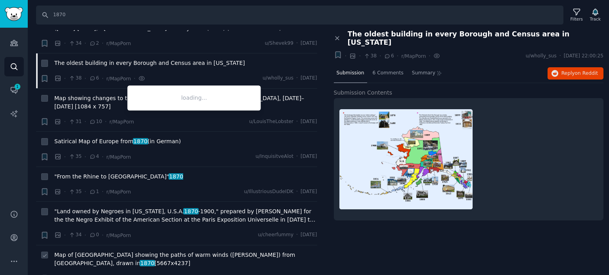
scroll to position [6141, 0]
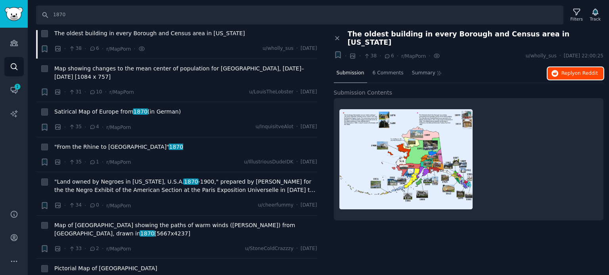
click at [560, 67] on button "Reply on Reddit" at bounding box center [575, 73] width 56 height 13
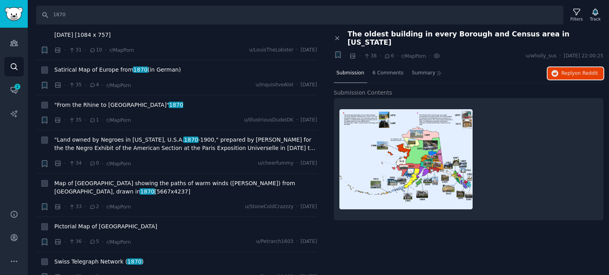
scroll to position [6220, 0]
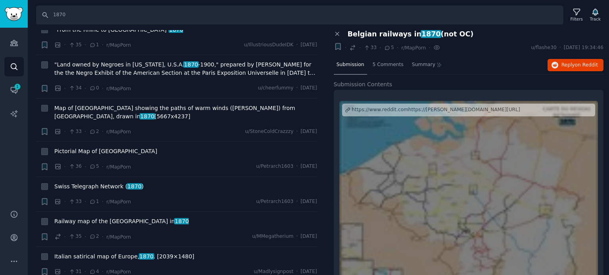
scroll to position [6299, 0]
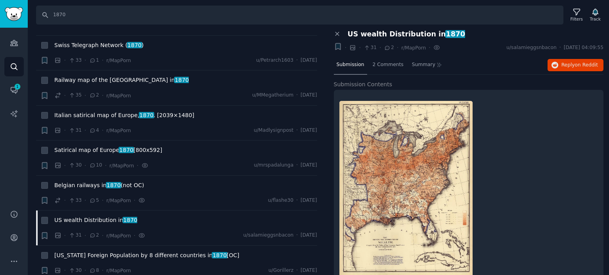
scroll to position [6418, 0]
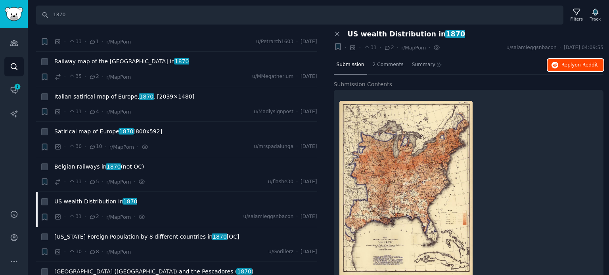
click at [567, 64] on span "Reply on Reddit" at bounding box center [579, 65] width 36 height 7
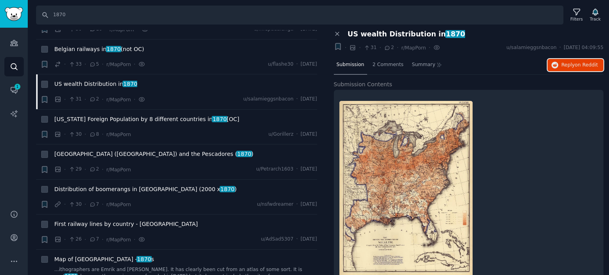
scroll to position [6537, 0]
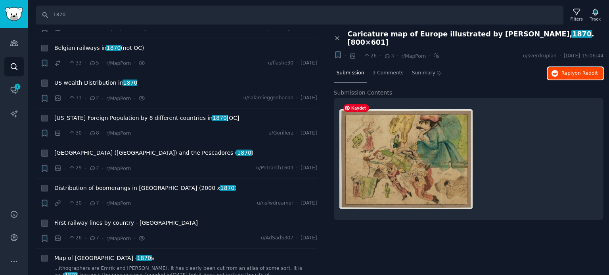
click at [572, 70] on span "Reply on Reddit" at bounding box center [579, 73] width 36 height 7
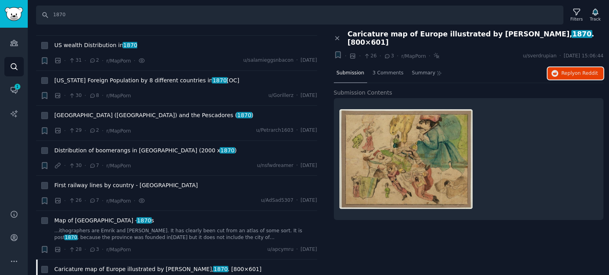
scroll to position [6616, 0]
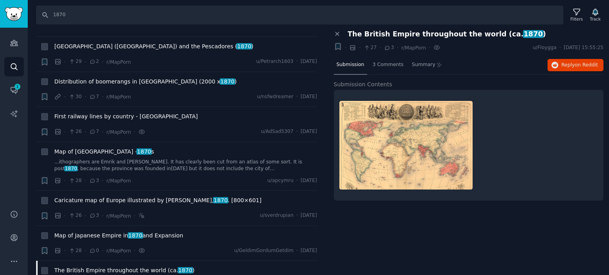
scroll to position [6695, 0]
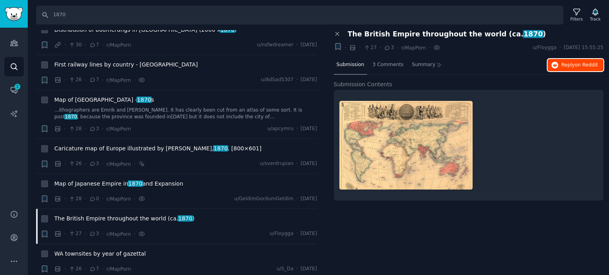
click at [564, 68] on span "Reply on Reddit" at bounding box center [579, 65] width 36 height 7
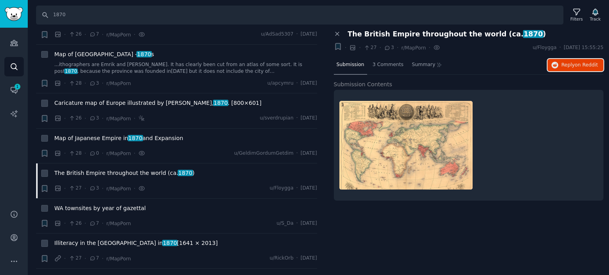
scroll to position [6814, 0]
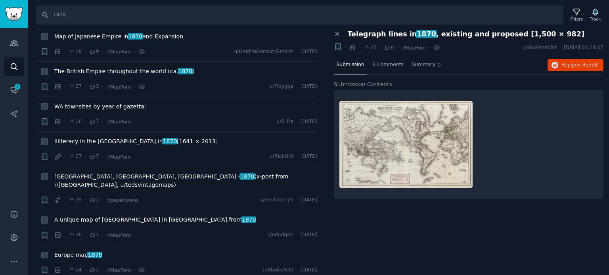
scroll to position [6854, 0]
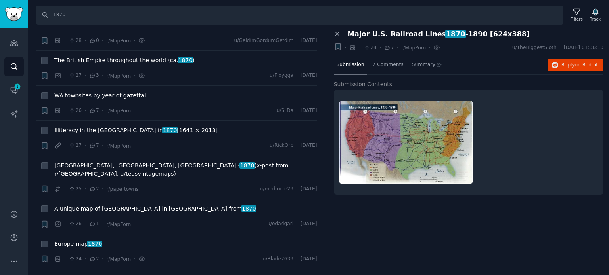
scroll to position [6933, 0]
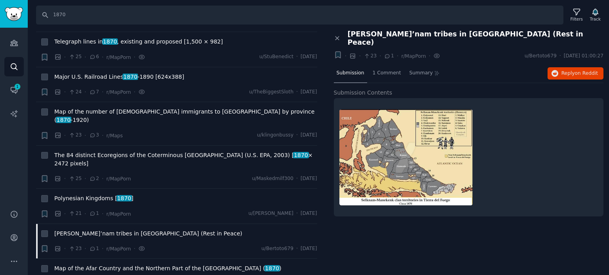
scroll to position [7091, 0]
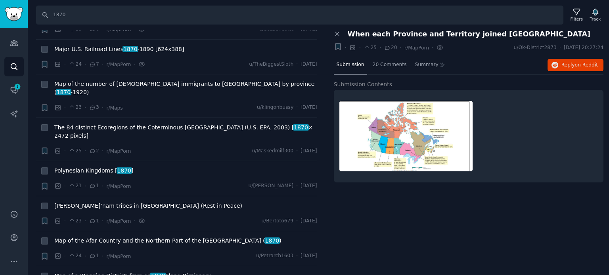
scroll to position [7131, 0]
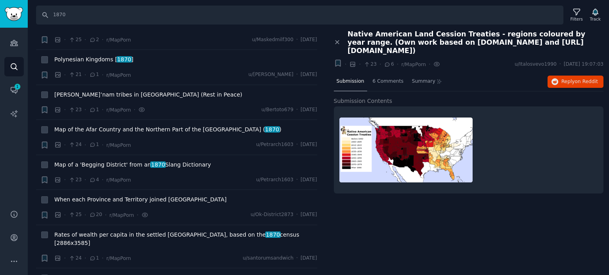
scroll to position [7250, 0]
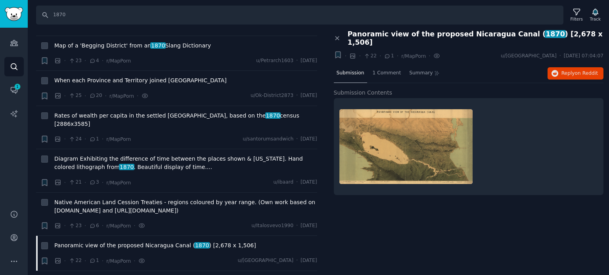
scroll to position [7369, 0]
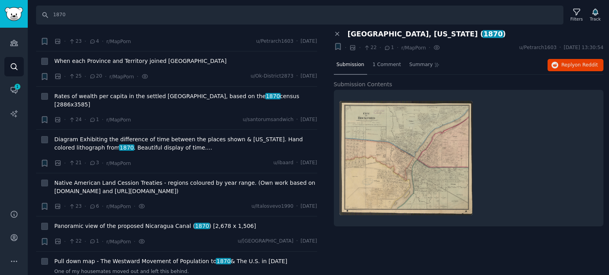
scroll to position [7448, 0]
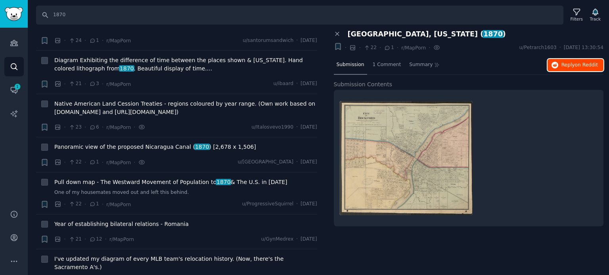
click at [573, 63] on span "Reply on Reddit" at bounding box center [579, 65] width 36 height 7
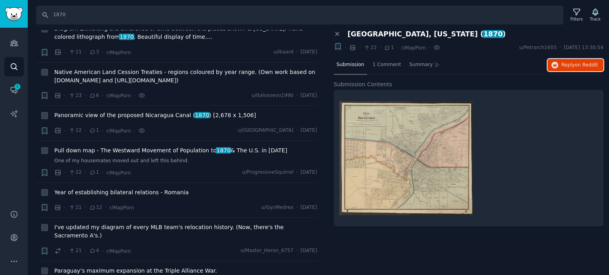
scroll to position [7527, 0]
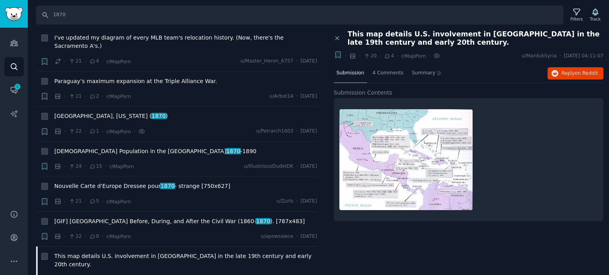
scroll to position [7686, 0]
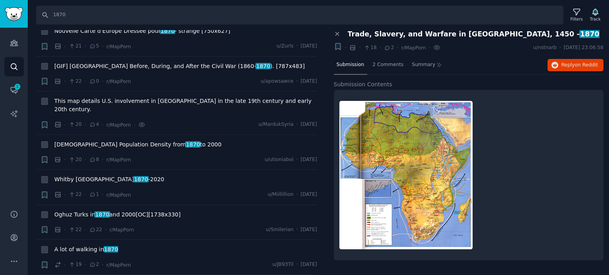
scroll to position [7844, 0]
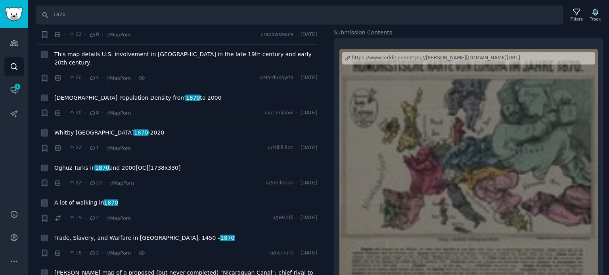
scroll to position [71, 0]
